Goal: Task Accomplishment & Management: Complete application form

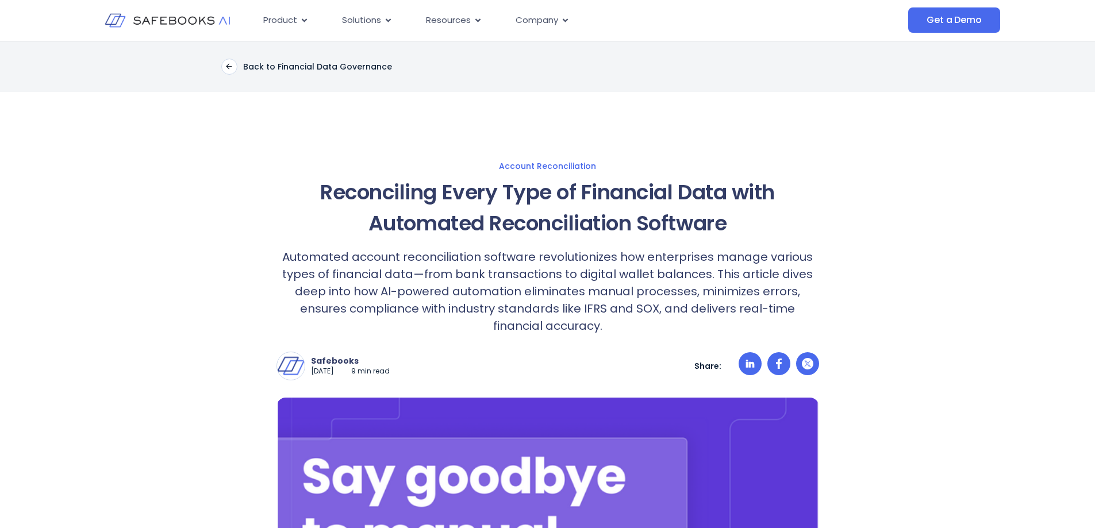
scroll to position [172, 0]
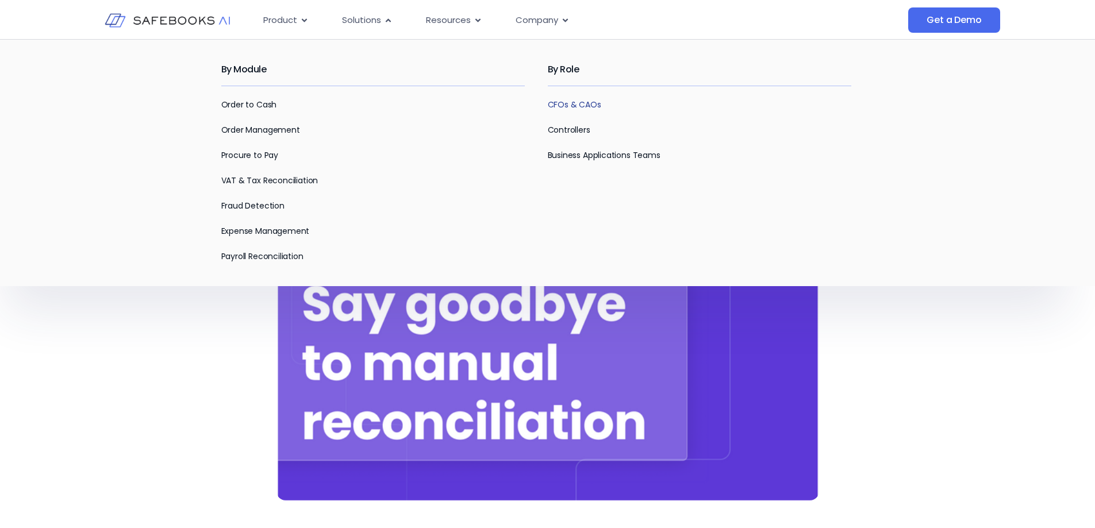
click at [572, 104] on link "CFOs & CAOs" at bounding box center [574, 104] width 53 height 11
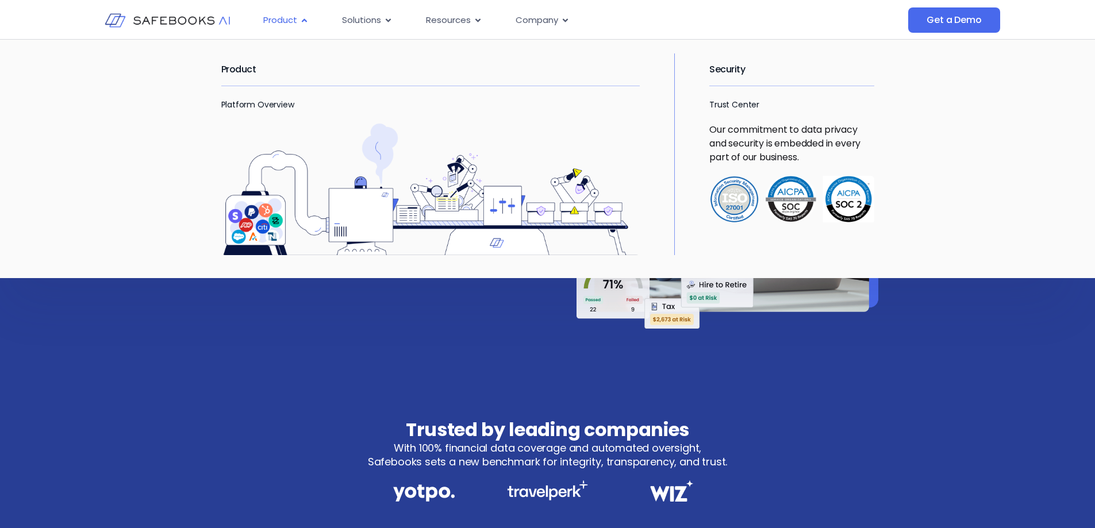
click at [305, 23] on icon "Menu" at bounding box center [304, 20] width 9 height 9
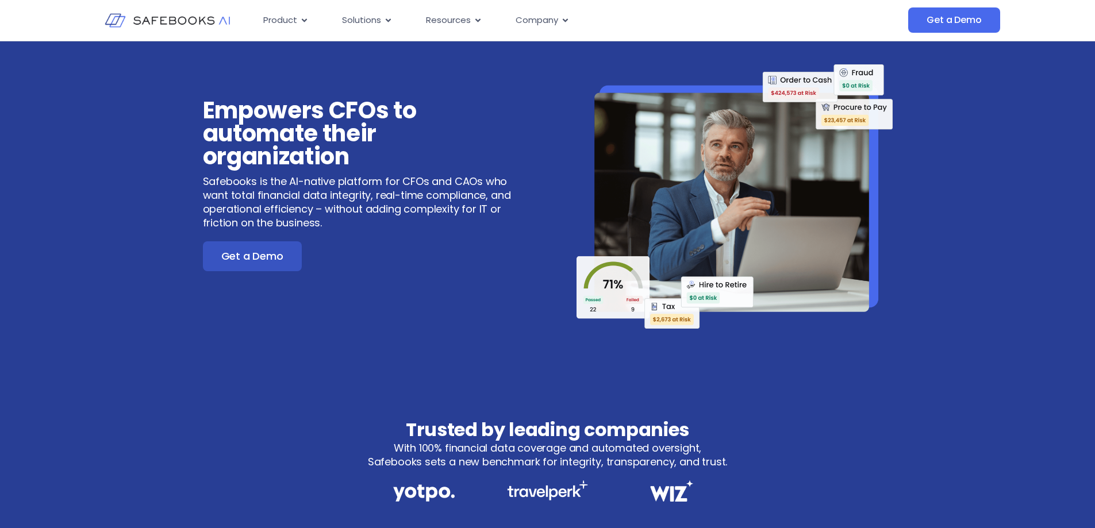
click at [270, 262] on span "Get a Demo" at bounding box center [252, 256] width 62 height 11
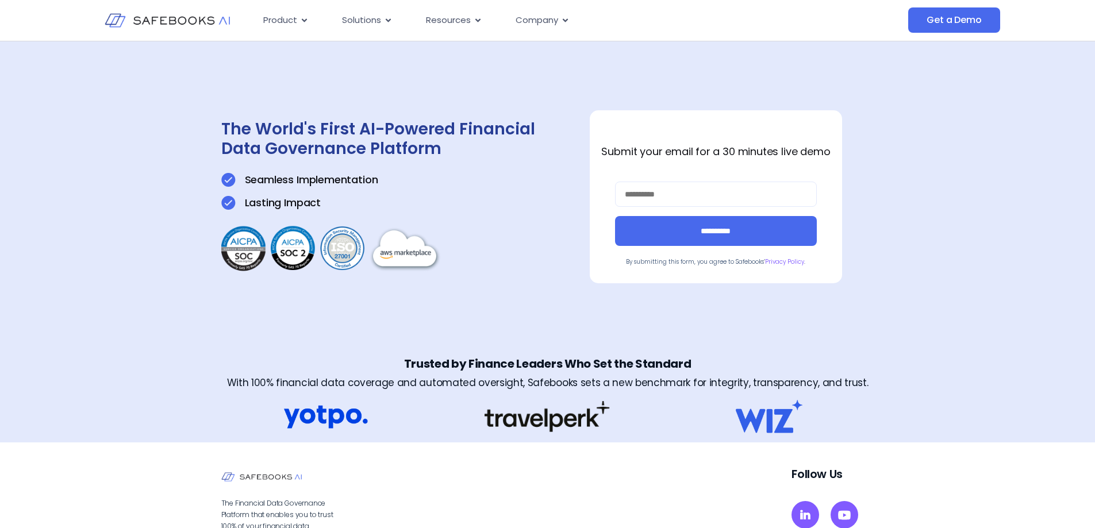
scroll to position [147, 0]
